Goal: Find contact information: Find contact information

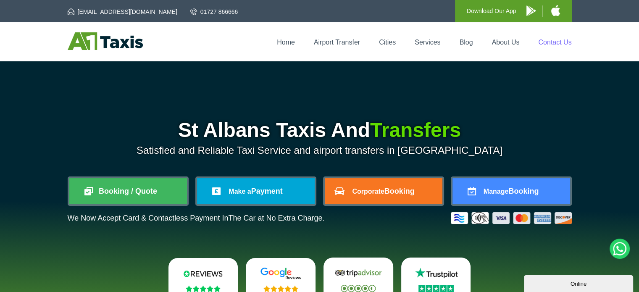
click at [550, 39] on link "Contact Us" at bounding box center [554, 42] width 33 height 7
